Goal: Find specific page/section: Find specific page/section

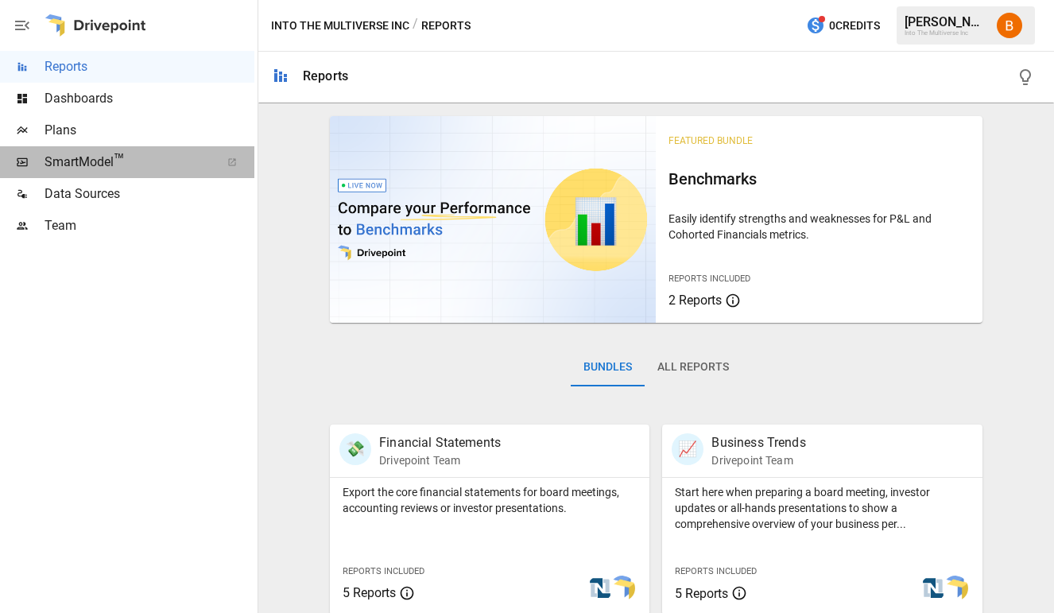
click at [119, 157] on span "™" at bounding box center [119, 160] width 11 height 20
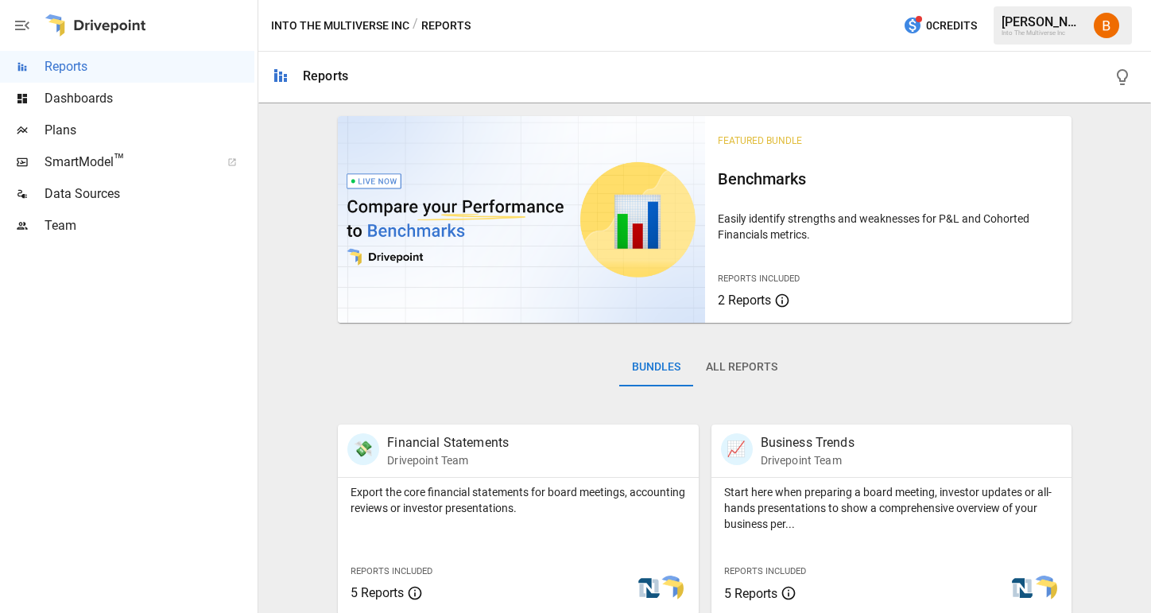
click at [99, 158] on span "SmartModel ™" at bounding box center [127, 162] width 165 height 19
click at [504, 361] on div "Bundles All Reports" at bounding box center [705, 380] width 734 height 89
